Goal: Find specific page/section: Find specific page/section

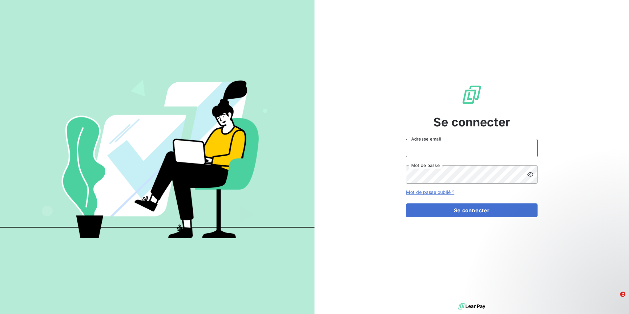
type input "[PERSON_NAME][EMAIL_ADDRESS][DOMAIN_NAME]"
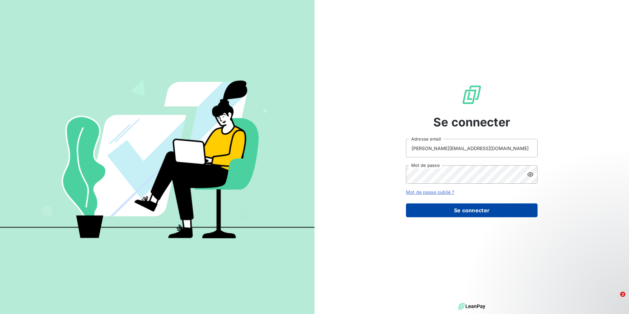
click at [449, 211] on button "Se connecter" at bounding box center [472, 210] width 132 height 14
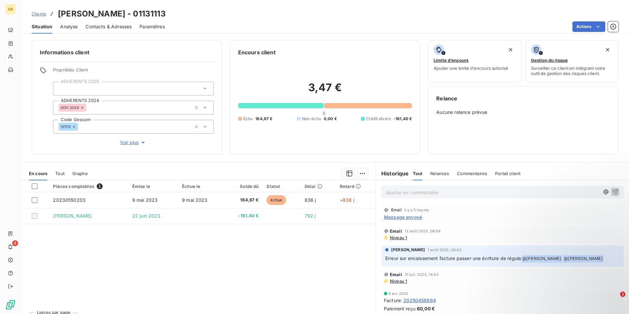
click at [35, 13] on span "Clients" at bounding box center [39, 13] width 14 height 5
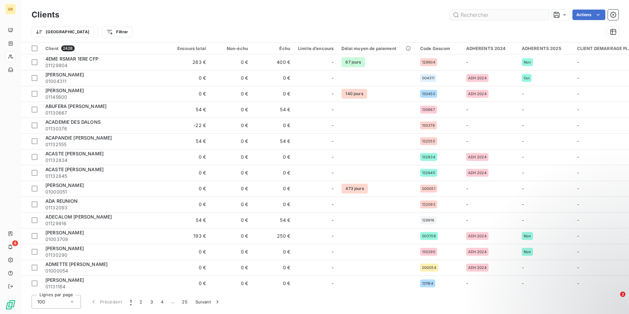
click at [471, 15] on input "text" at bounding box center [499, 15] width 99 height 11
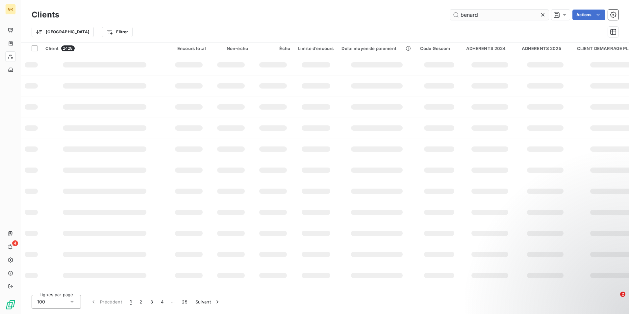
type input "benard"
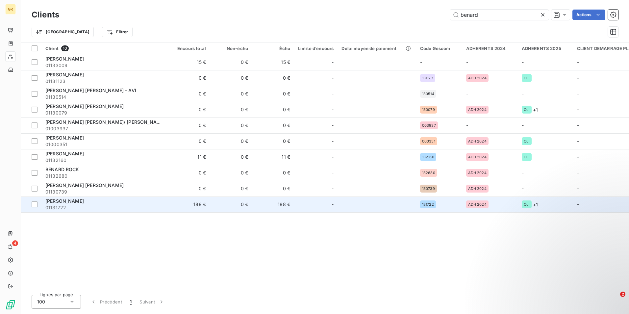
click at [73, 198] on div "[PERSON_NAME]" at bounding box center [104, 201] width 118 height 7
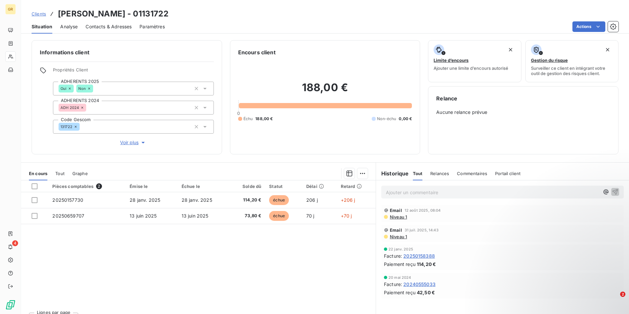
scroll to position [13, 0]
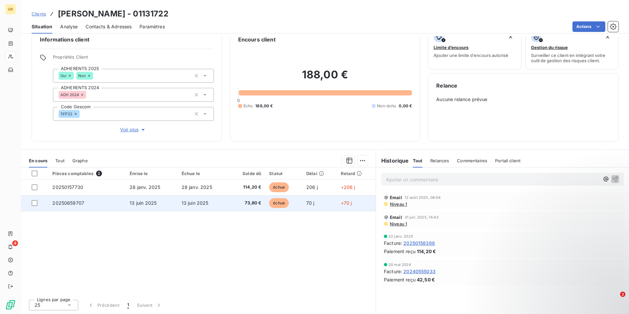
click at [70, 202] on span "20250659707" at bounding box center [68, 203] width 32 height 6
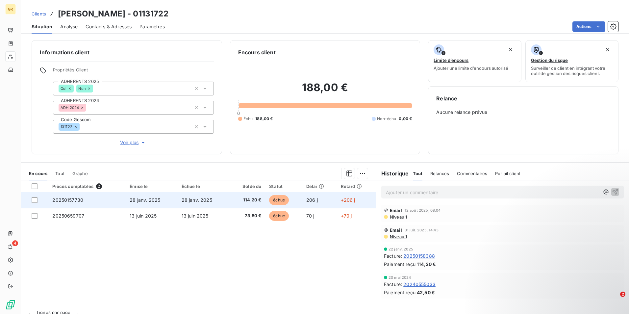
click at [66, 201] on span "20250157730" at bounding box center [67, 200] width 31 height 6
click at [70, 197] on span "20250157730" at bounding box center [67, 200] width 31 height 6
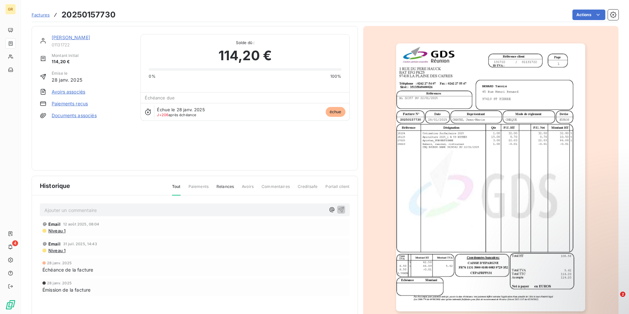
scroll to position [25, 0]
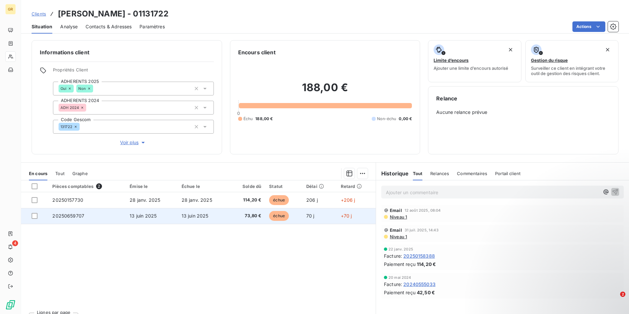
click at [84, 215] on td "20250659707" at bounding box center [86, 216] width 77 height 16
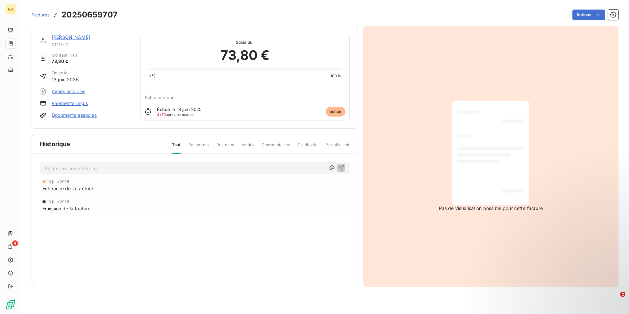
click at [78, 209] on span "Émission de la facture" at bounding box center [66, 208] width 48 height 7
